Goal: Ask a question

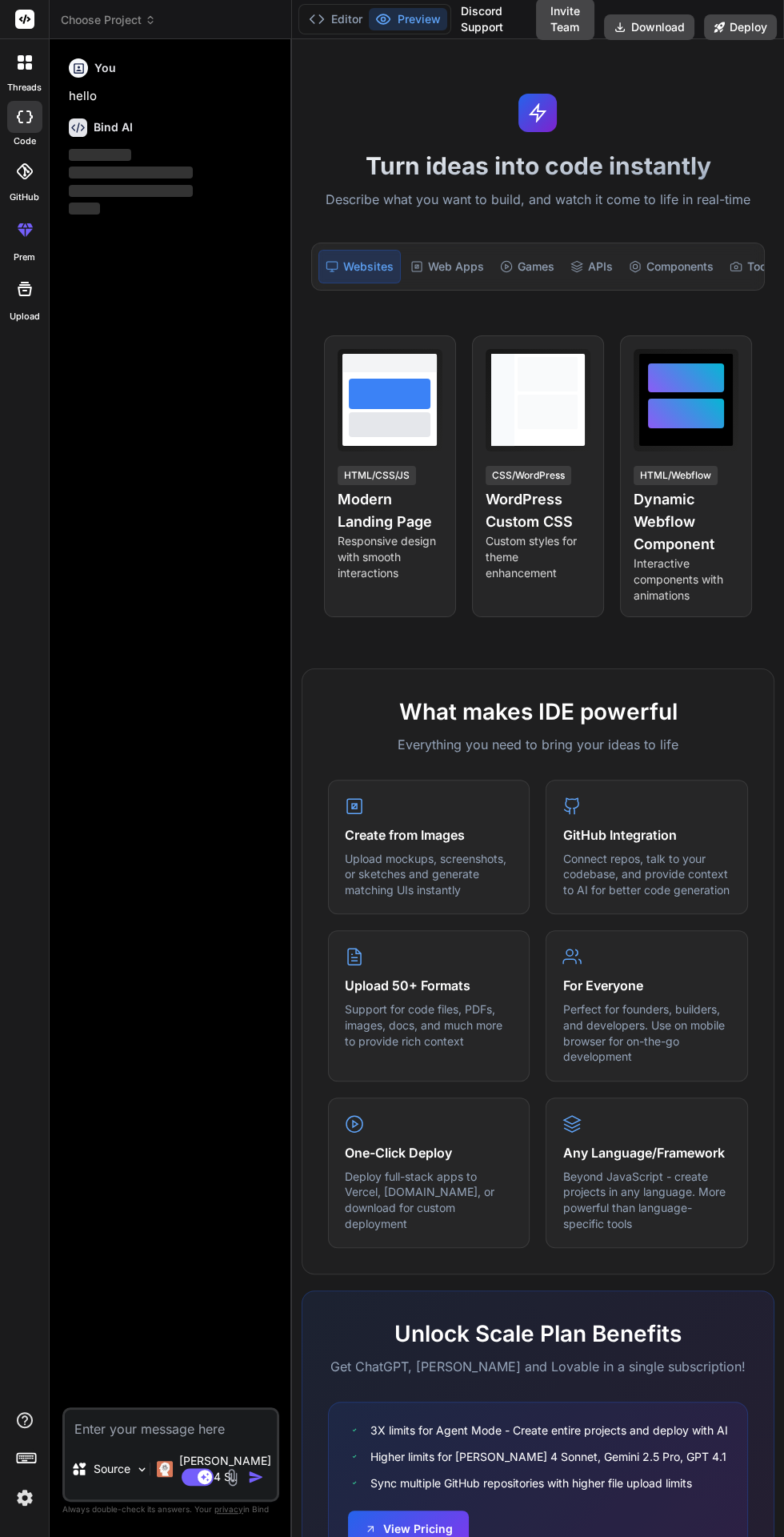
click at [41, 11] on div at bounding box center [24, 19] width 49 height 39
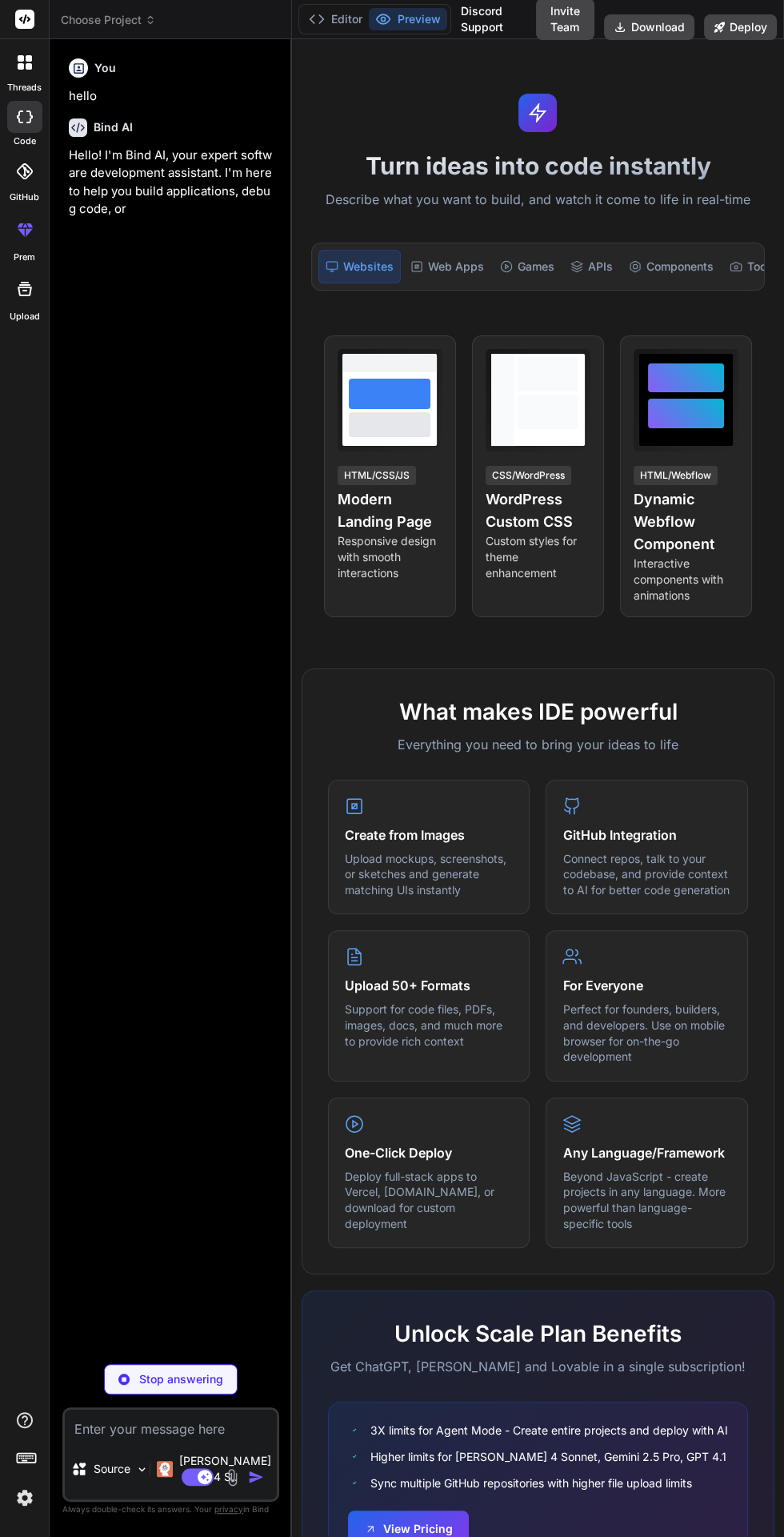
click at [113, 61] on h6 "You" at bounding box center [105, 68] width 22 height 16
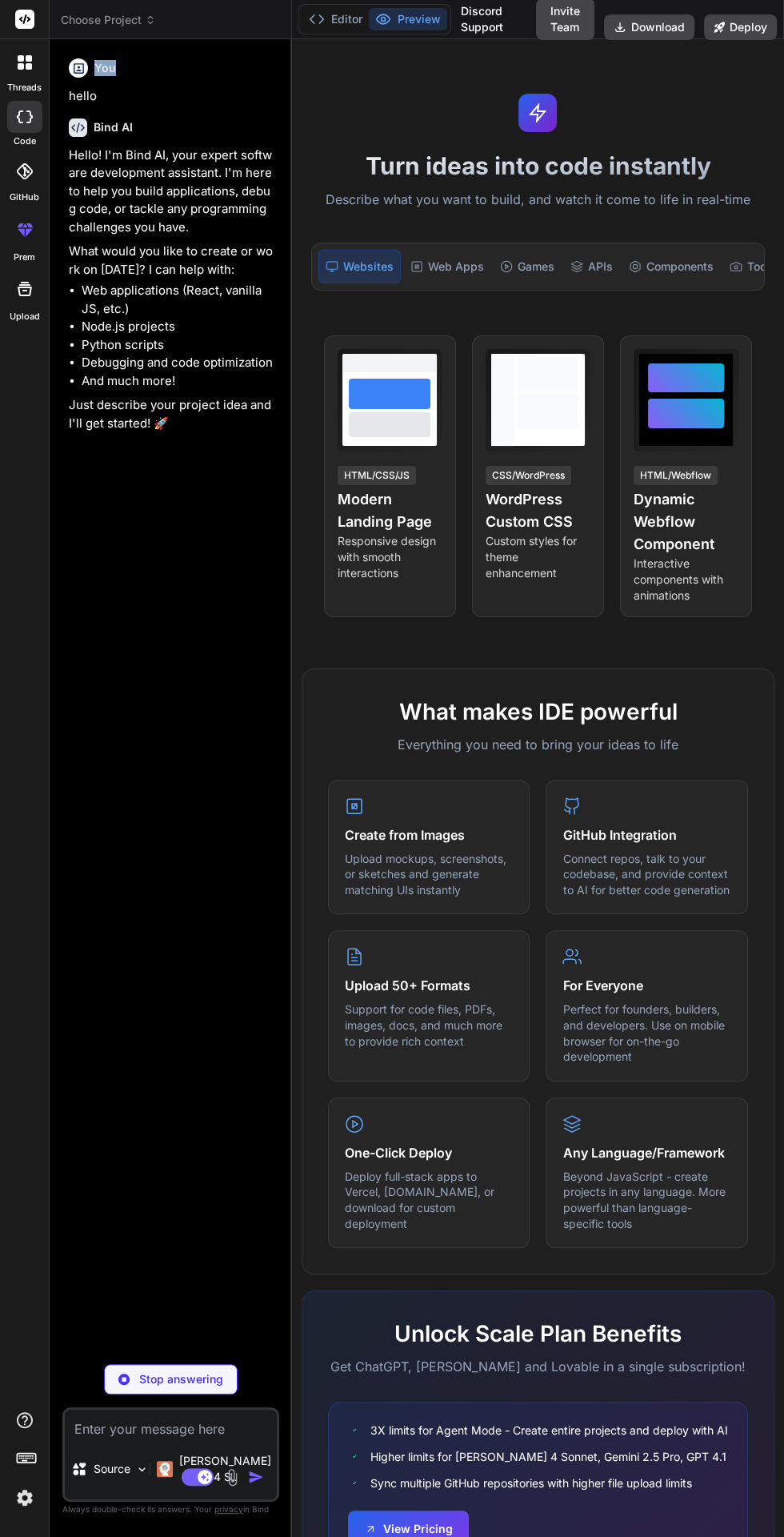
click at [180, 1143] on div "You hello Bind AI Hello! I'm Bind AI, your expert software development assistan…" at bounding box center [173, 701] width 214 height 1299
click at [24, 1511] on img at bounding box center [25, 1497] width 27 height 27
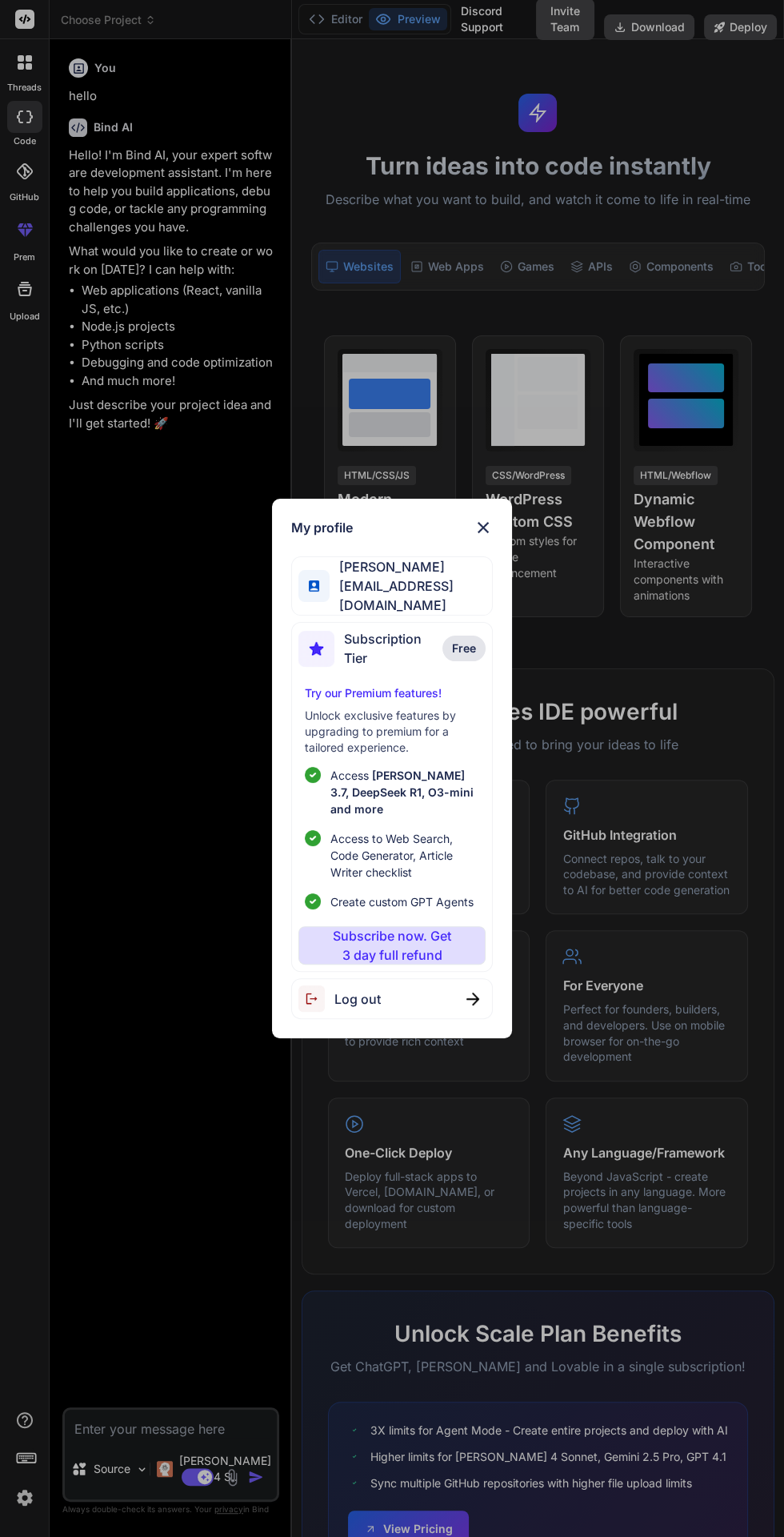
click at [146, 1292] on div "My profile [PERSON_NAME] [EMAIL_ADDRESS][DOMAIN_NAME] Subscription Tier Free Tr…" at bounding box center [392, 768] width 784 height 1537
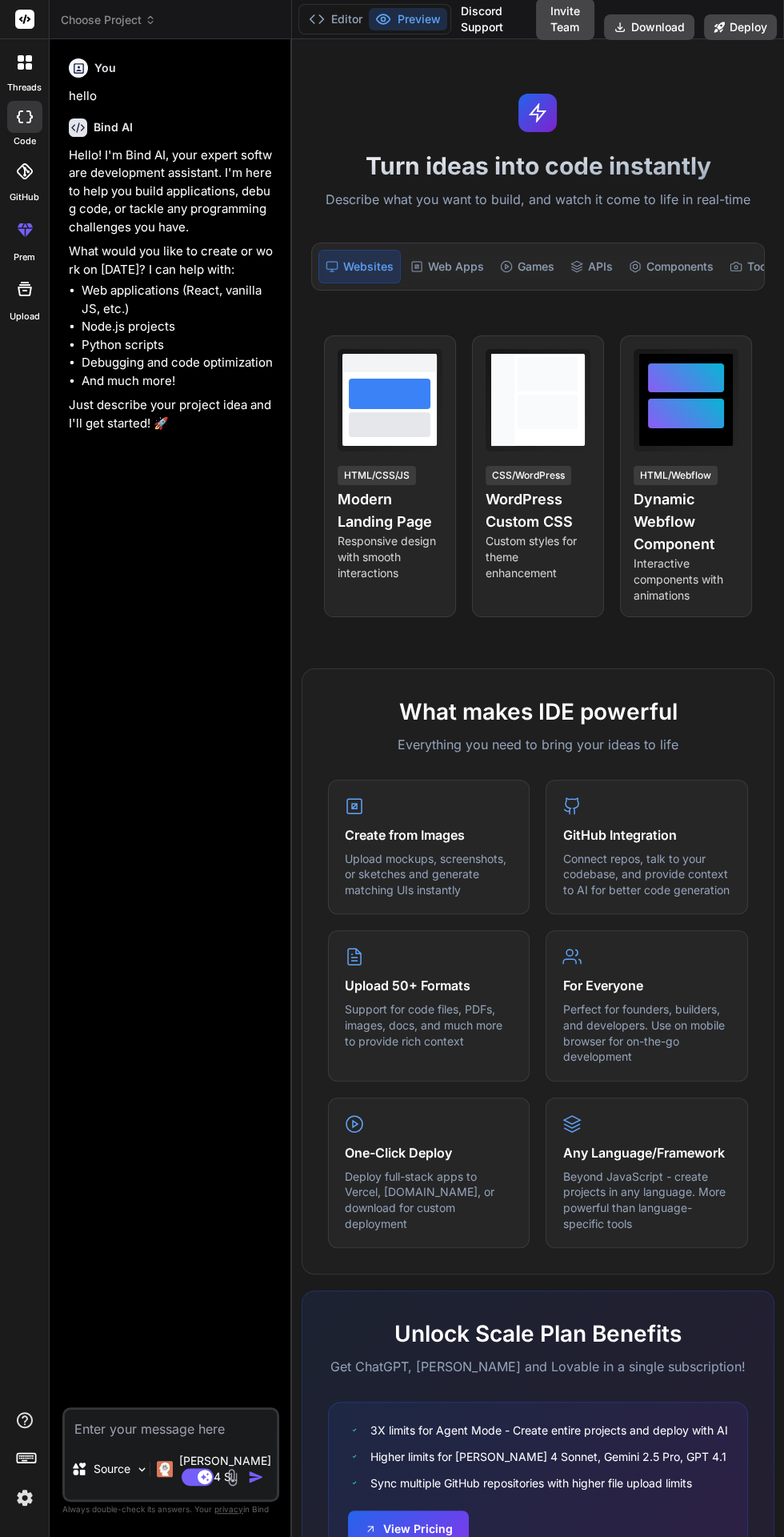
type textarea "x"
